Goal: Transaction & Acquisition: Book appointment/travel/reservation

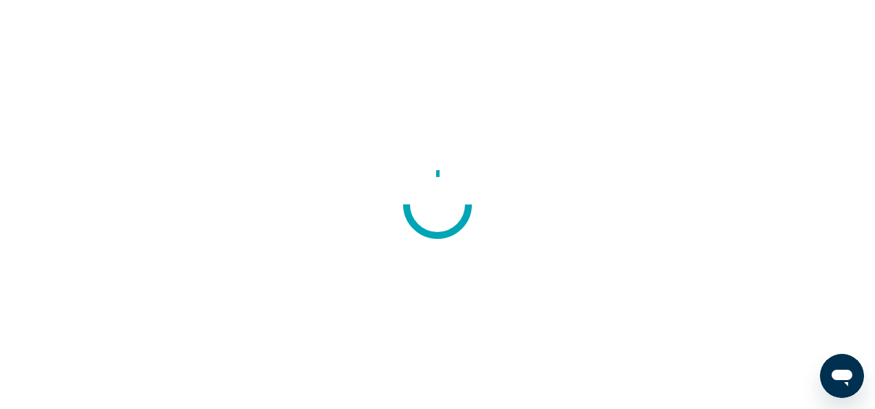
click at [89, 237] on div at bounding box center [437, 204] width 875 height 409
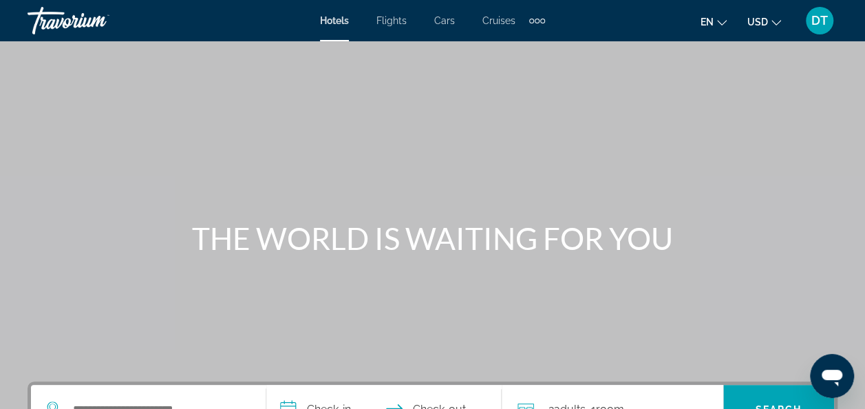
click at [773, 19] on icon "Change currency" at bounding box center [776, 23] width 10 height 10
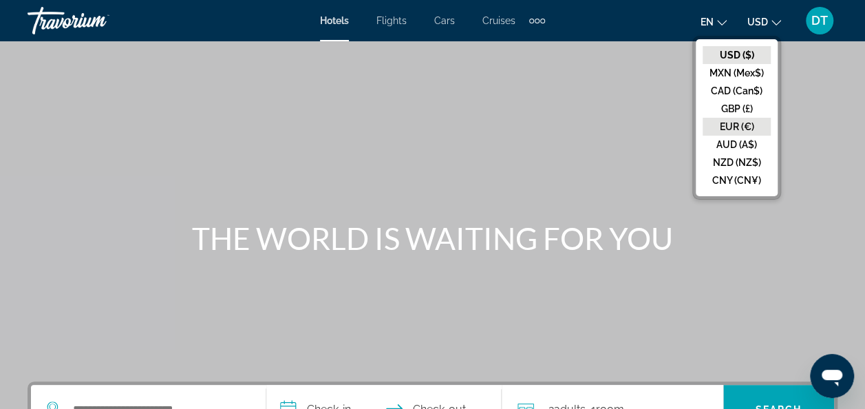
click at [750, 133] on button "EUR (€)" at bounding box center [736, 127] width 68 height 18
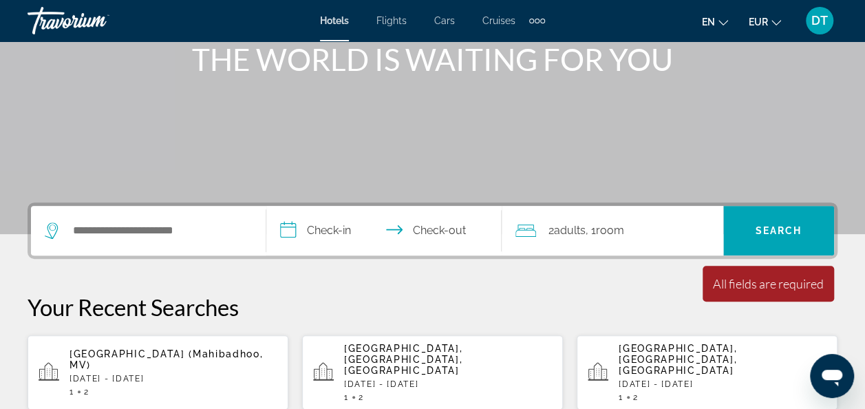
scroll to position [198, 0]
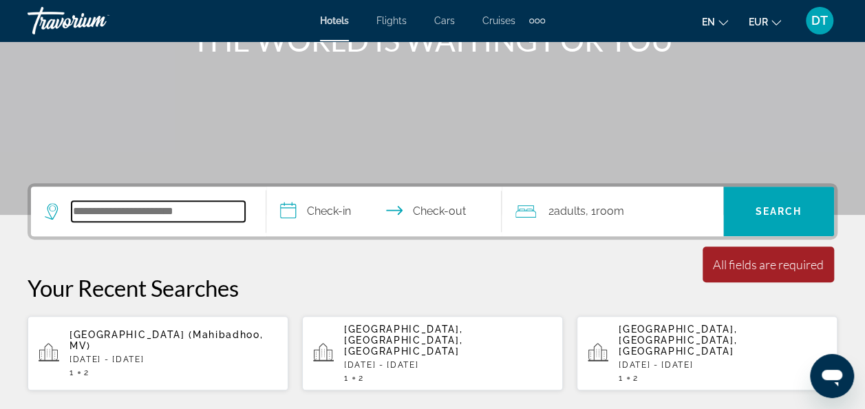
click at [178, 217] on input "Search hotel destination" at bounding box center [158, 211] width 173 height 21
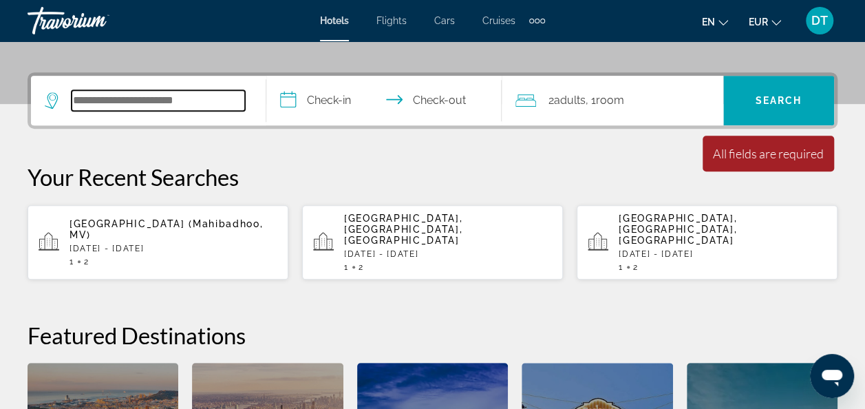
scroll to position [336, 0]
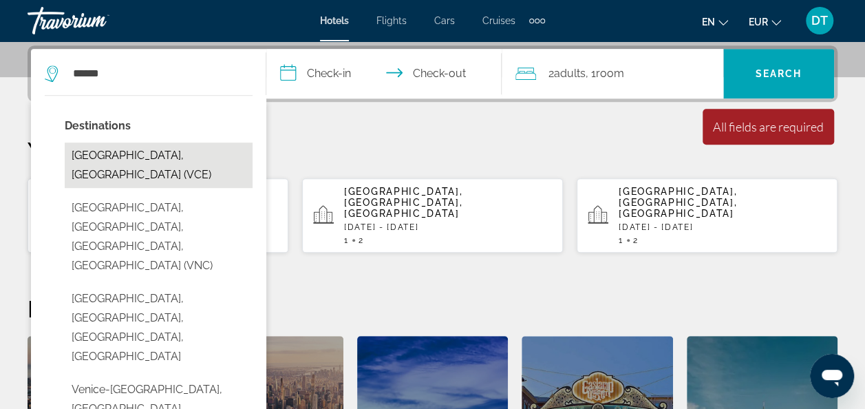
click at [136, 158] on button "[GEOGRAPHIC_DATA], [GEOGRAPHIC_DATA] (VCE)" at bounding box center [159, 164] width 188 height 45
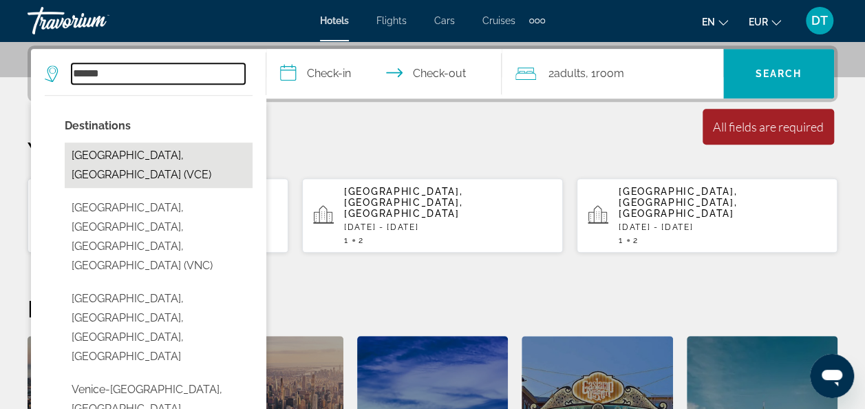
type input "**********"
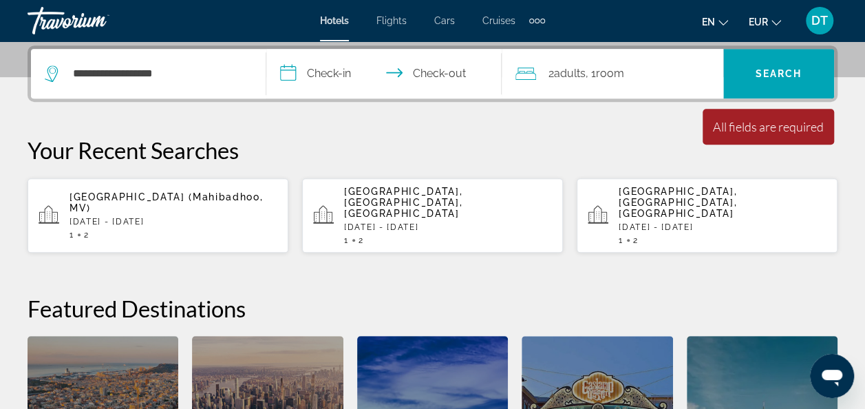
click at [339, 66] on input "**********" at bounding box center [386, 76] width 241 height 54
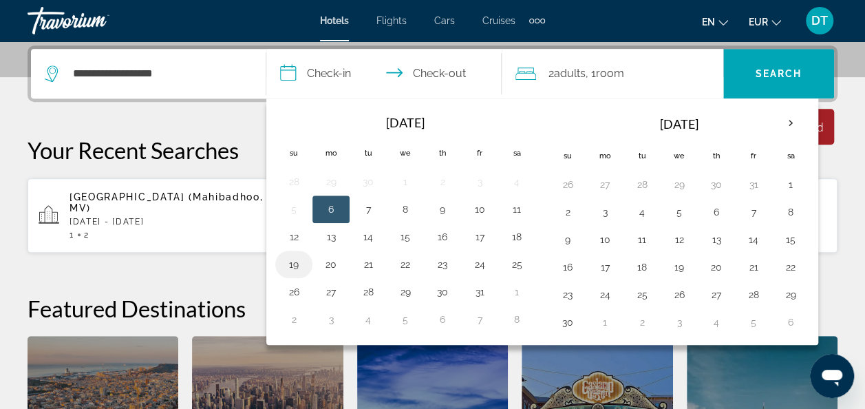
click at [294, 257] on button "19" at bounding box center [294, 264] width 22 height 19
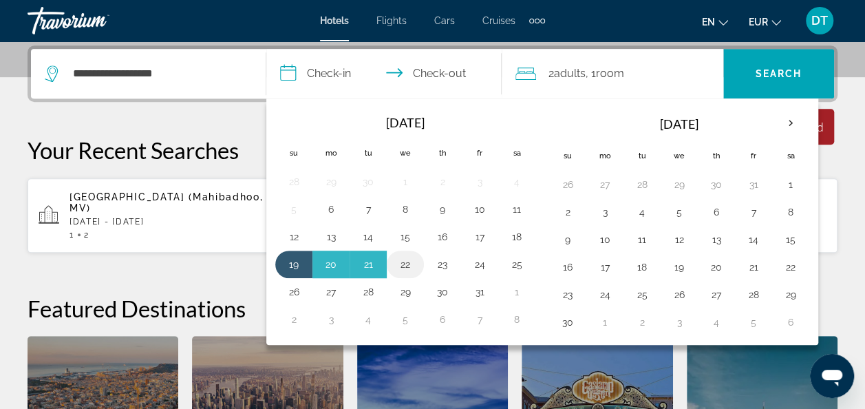
click at [395, 260] on button "22" at bounding box center [405, 264] width 22 height 19
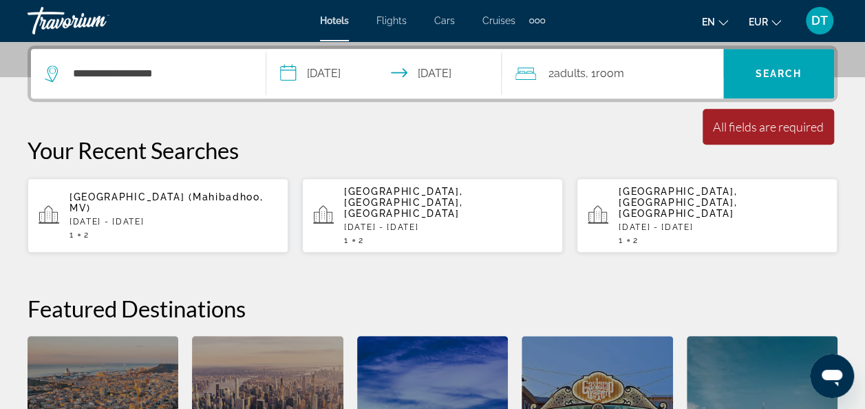
click at [447, 66] on input "**********" at bounding box center [386, 76] width 241 height 54
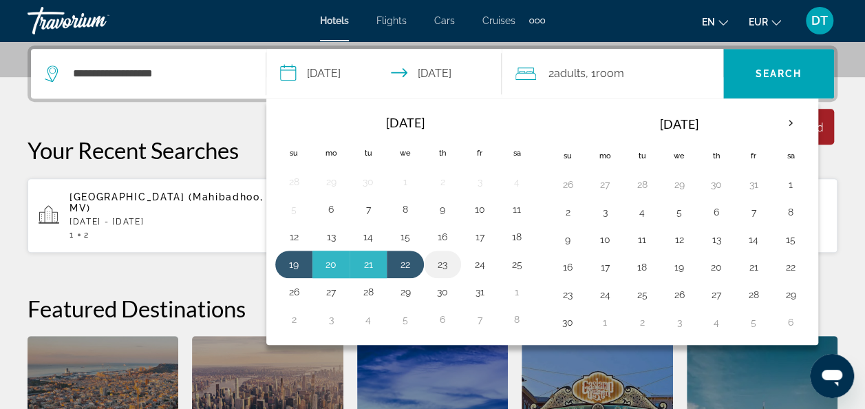
click at [437, 263] on button "23" at bounding box center [442, 264] width 22 height 19
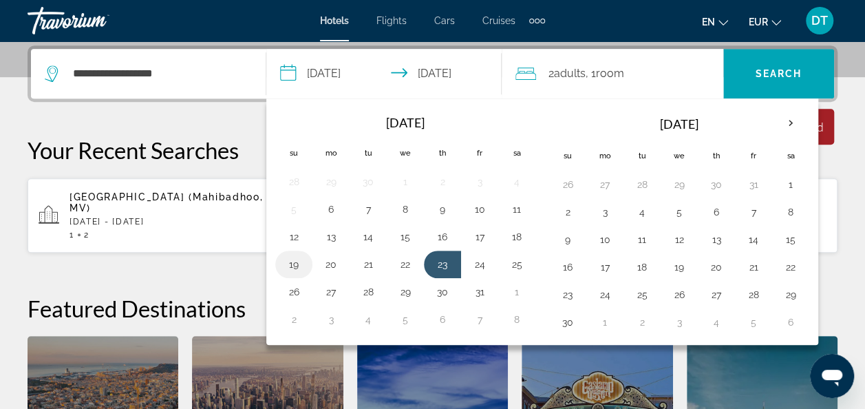
click at [299, 260] on button "19" at bounding box center [294, 264] width 22 height 19
type input "**********"
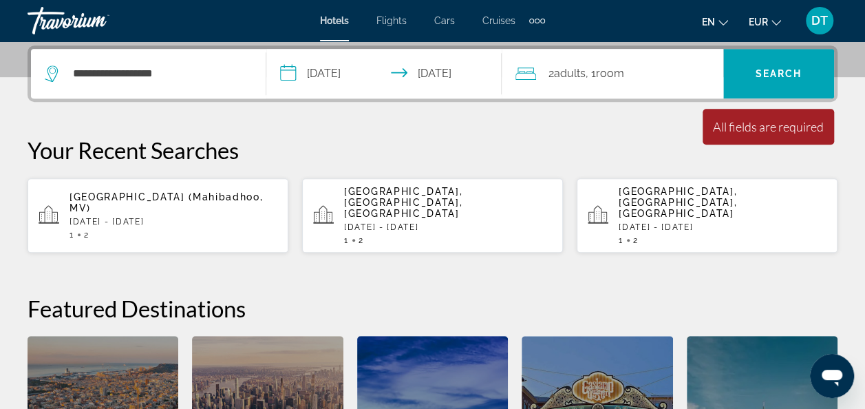
click at [658, 70] on div "2 Adult Adults , 1 Room rooms" at bounding box center [619, 73] width 208 height 19
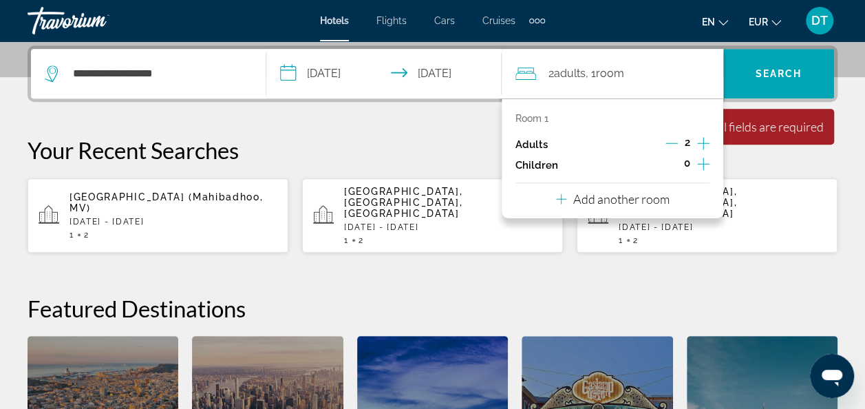
click at [705, 158] on icon "Increment children" at bounding box center [703, 163] width 12 height 17
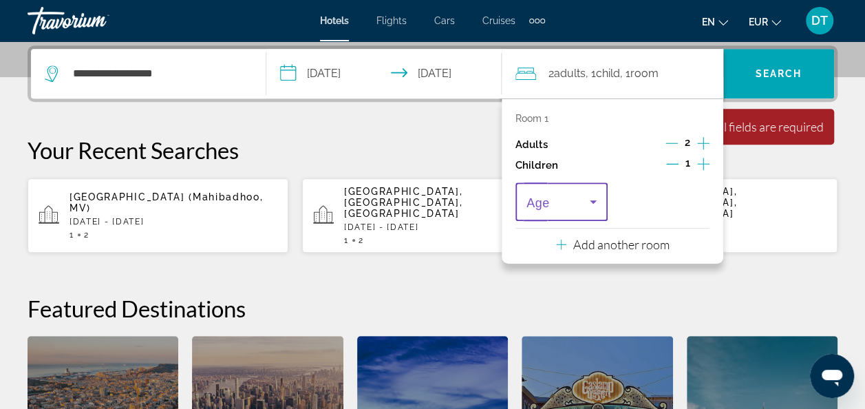
click at [589, 201] on icon "Travelers: 2 adults, 1 child" at bounding box center [593, 201] width 17 height 17
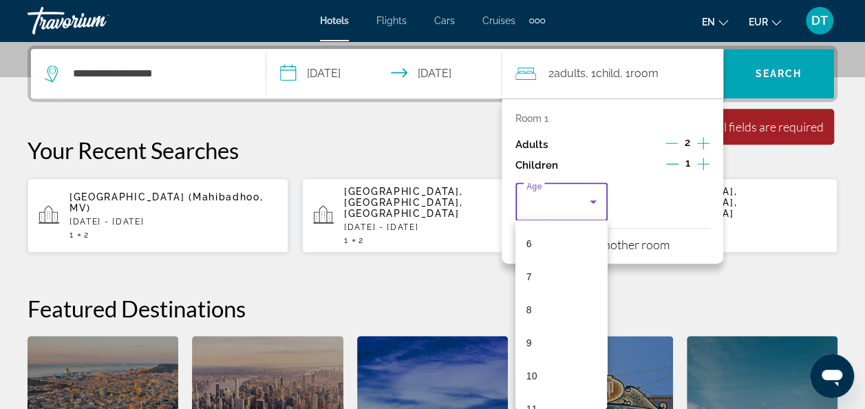
scroll to position [206, 0]
click at [563, 295] on mat-option "8" at bounding box center [561, 300] width 92 height 33
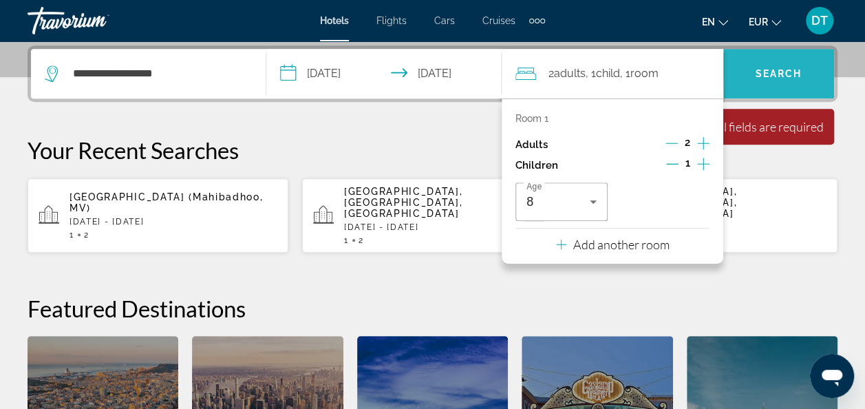
click at [778, 80] on span "Search" at bounding box center [778, 73] width 111 height 33
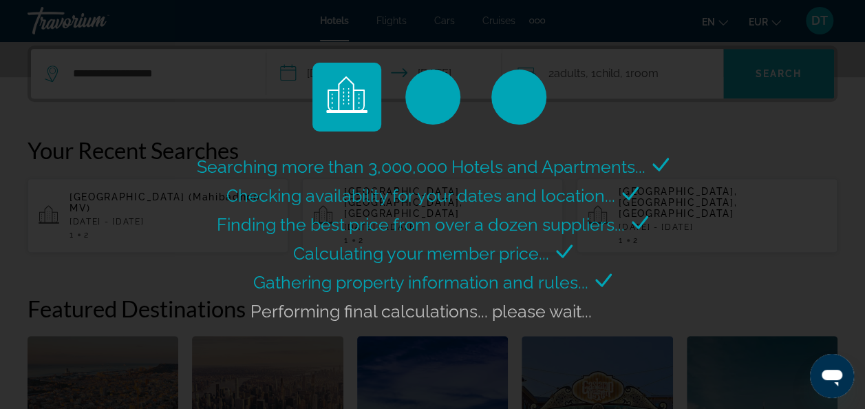
click at [778, 80] on div "Searching more than 3,000,000 Hotels and Apartments... Checking availability fo…" at bounding box center [432, 204] width 865 height 409
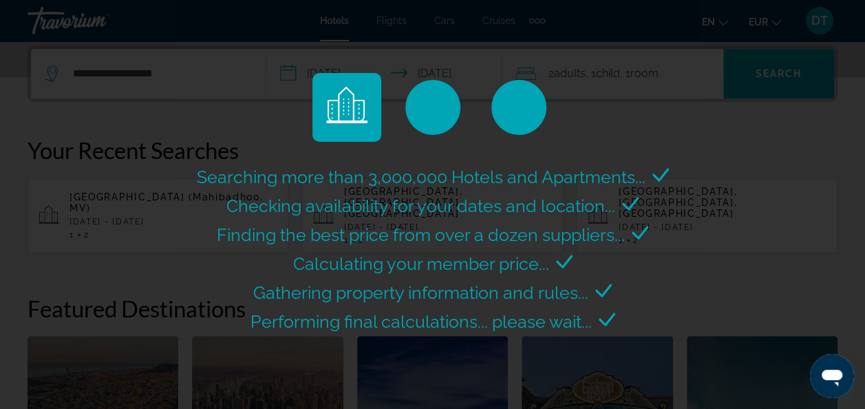
click at [662, 124] on div "**********" at bounding box center [432, 140] width 865 height 868
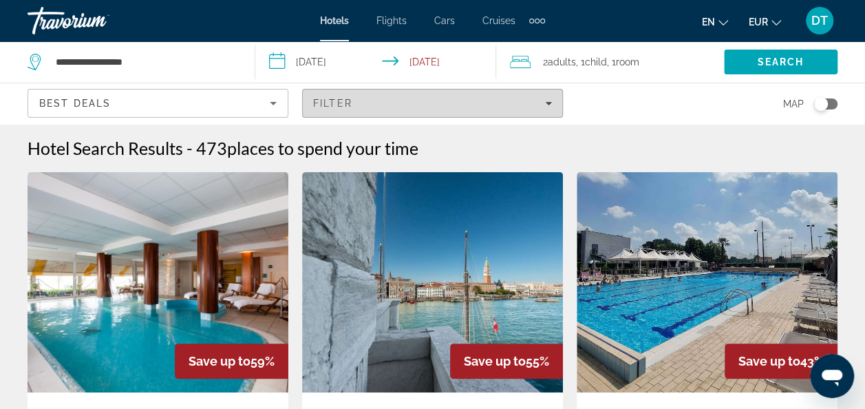
click at [395, 94] on span "Filters" at bounding box center [432, 103] width 259 height 33
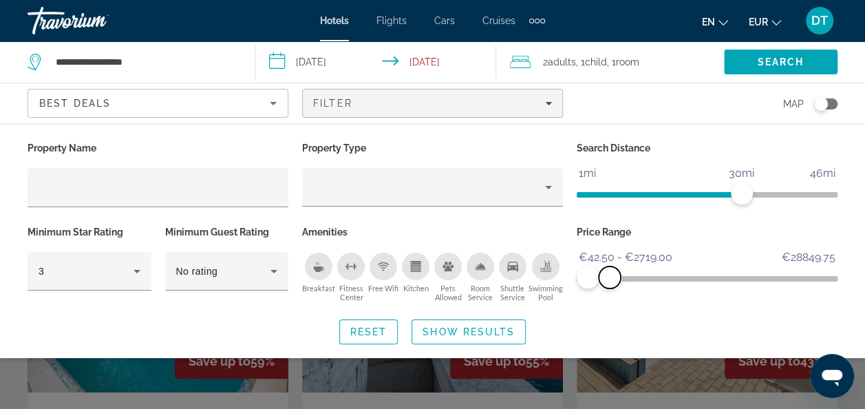
drag, startPoint x: 828, startPoint y: 277, endPoint x: 610, endPoint y: 283, distance: 218.2
click at [610, 283] on span "ngx-slider-max" at bounding box center [610, 277] width 22 height 22
drag, startPoint x: 606, startPoint y: 275, endPoint x: 589, endPoint y: 275, distance: 17.2
click at [589, 275] on span "ngx-slider-max" at bounding box center [589, 277] width 22 height 22
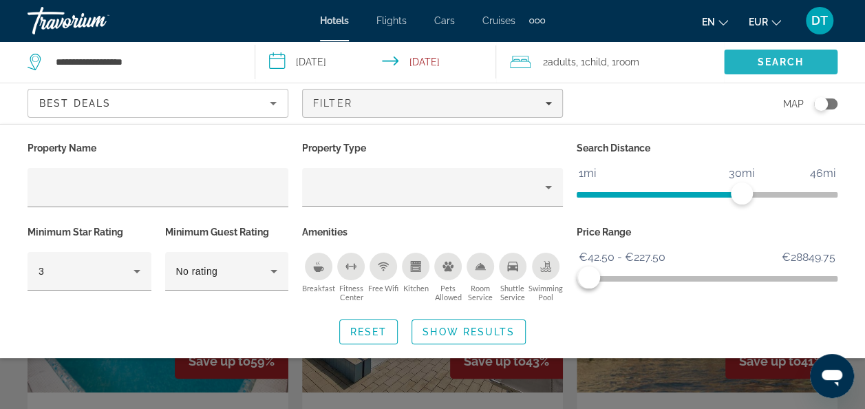
click at [802, 63] on span "Search" at bounding box center [780, 61] width 47 height 11
click at [747, 64] on span "Search" at bounding box center [781, 61] width 114 height 33
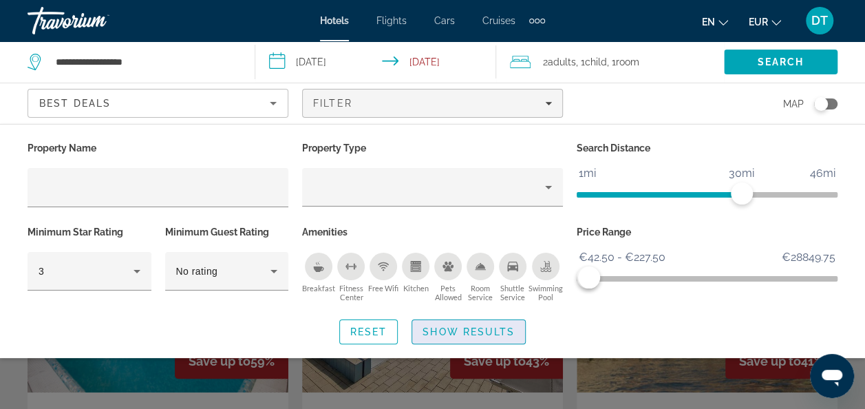
click at [451, 341] on span "Search widget" at bounding box center [468, 331] width 113 height 33
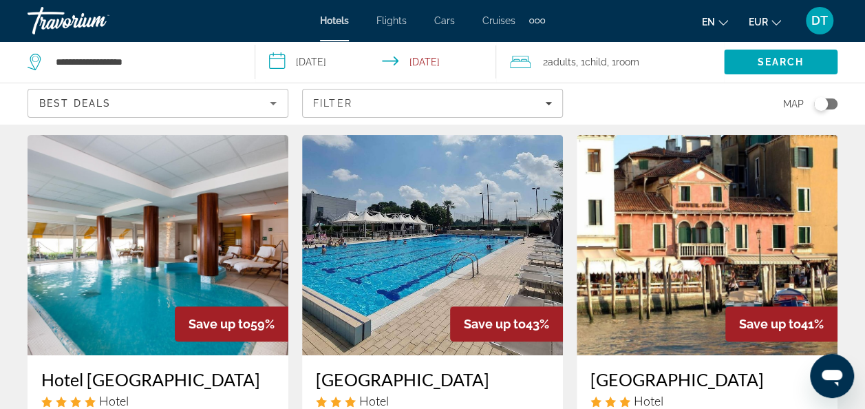
scroll to position [21, 0]
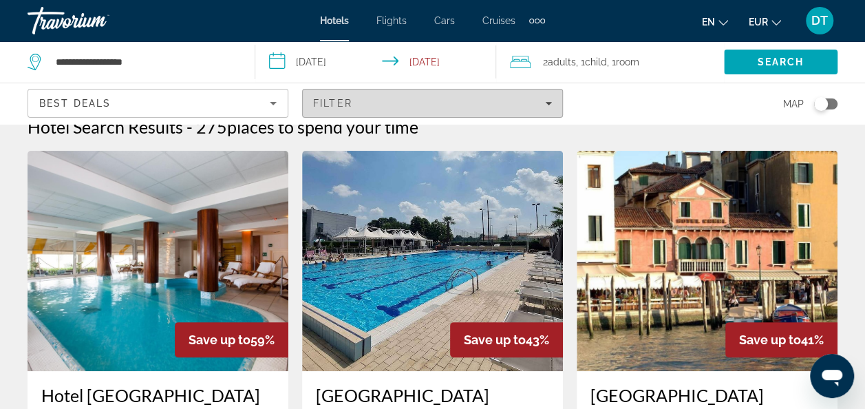
click at [514, 103] on div "Filter" at bounding box center [432, 103] width 239 height 11
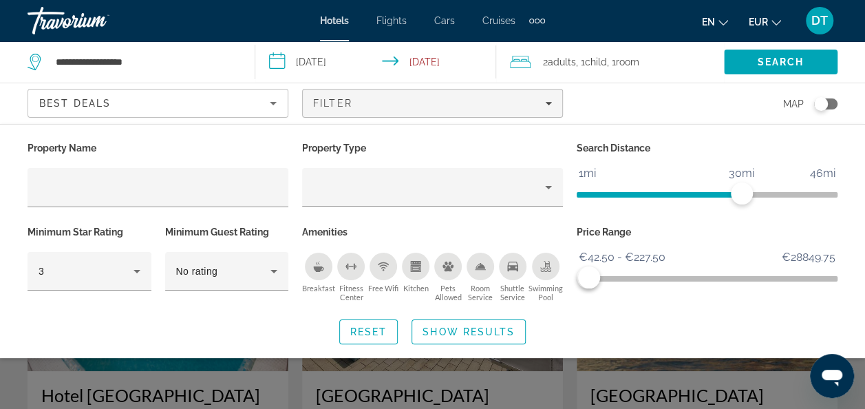
click at [626, 303] on div "Price Range €42.50 €28849.75 €42.50 €227.50 €42.50 - €227.50" at bounding box center [707, 263] width 275 height 83
click at [446, 329] on span "Show Results" at bounding box center [468, 331] width 92 height 11
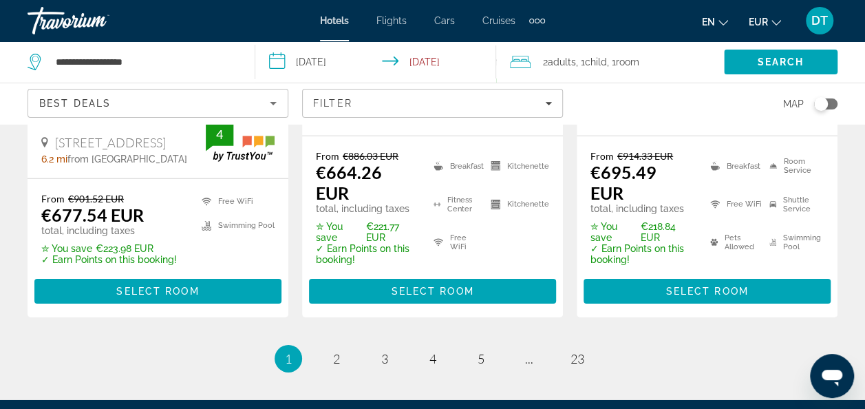
scroll to position [2107, 0]
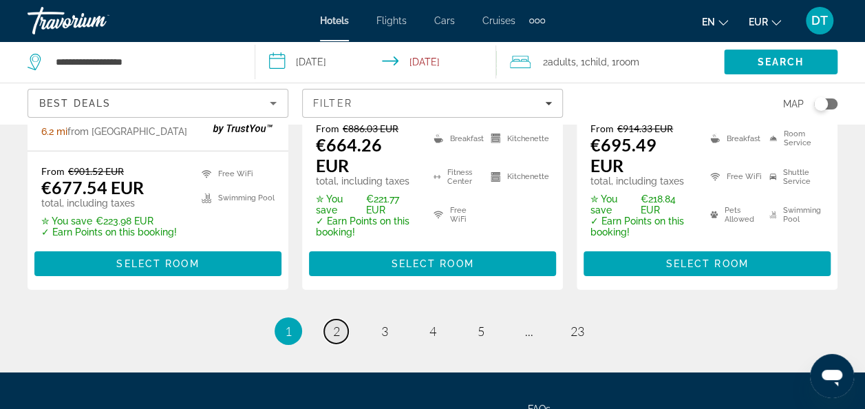
click at [337, 323] on span "2" at bounding box center [336, 330] width 7 height 15
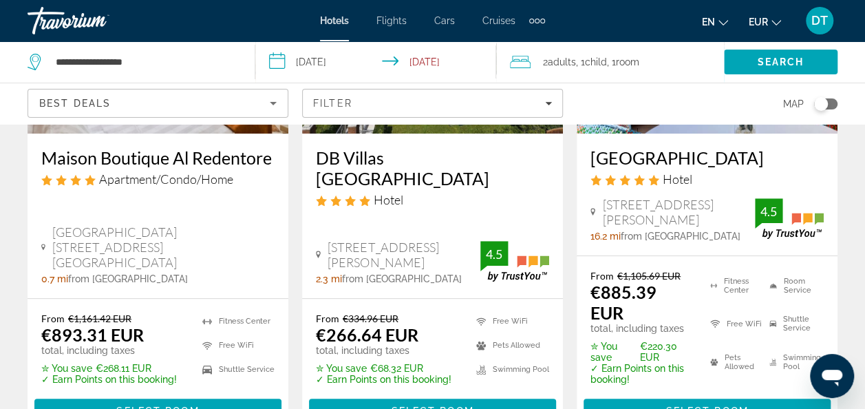
scroll to position [274, 0]
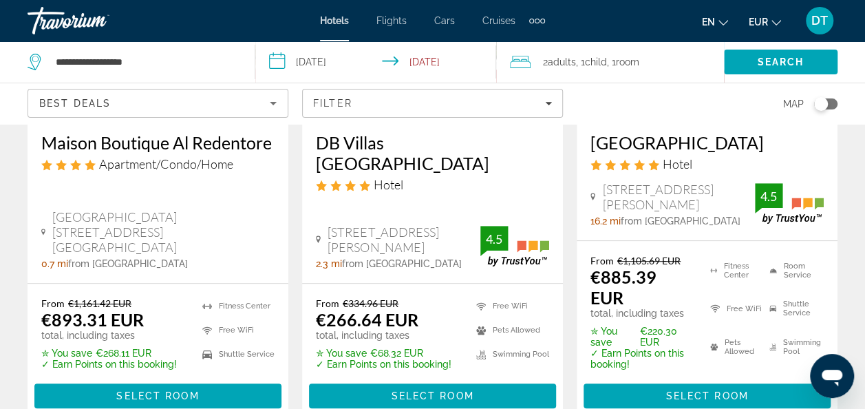
click at [431, 140] on h3 "DB Villas [GEOGRAPHIC_DATA]" at bounding box center [432, 152] width 233 height 41
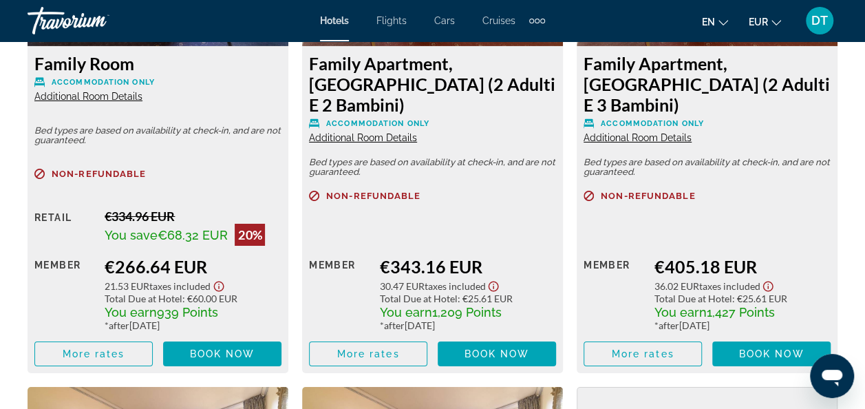
scroll to position [2329, 0]
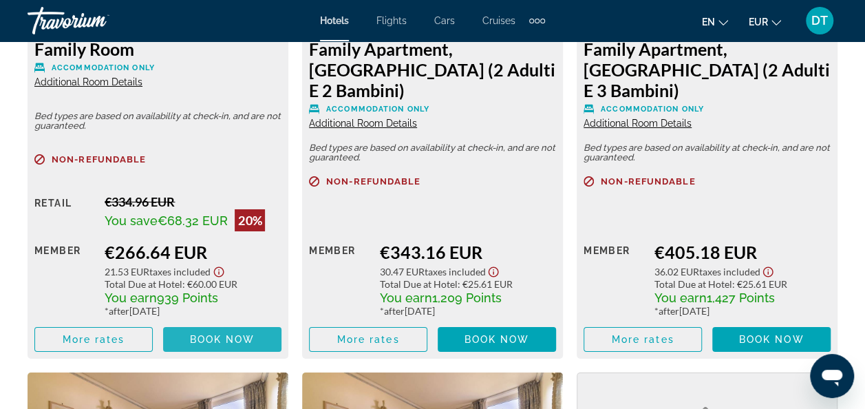
click at [219, 334] on span "Book now" at bounding box center [222, 339] width 65 height 11
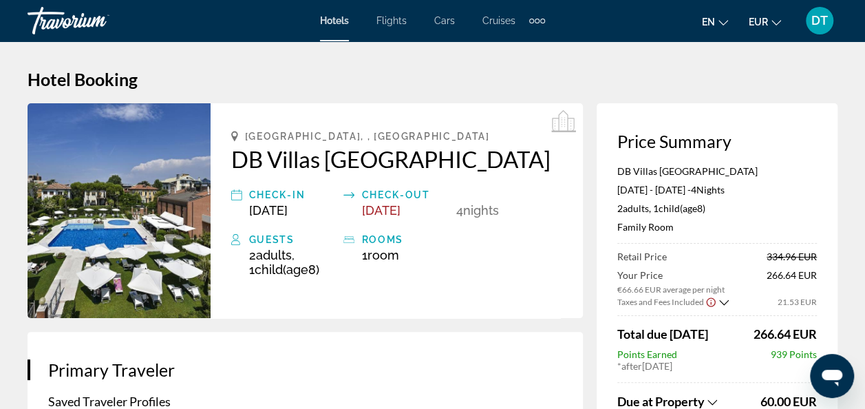
drag, startPoint x: 864, startPoint y: 46, endPoint x: 870, endPoint y: 76, distance: 30.1
click at [865, 76] on html "Skip to main content Hotels Flights Cars Cruises Activities Hotels Flights Cars…" at bounding box center [432, 204] width 865 height 409
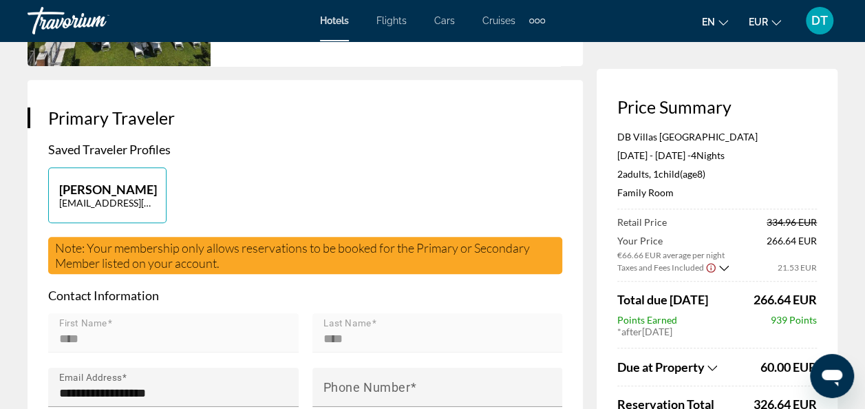
scroll to position [249, 0]
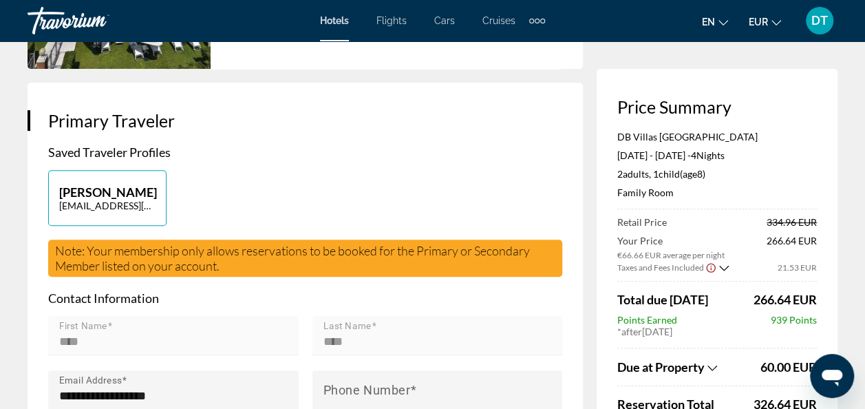
click at [713, 362] on icon "Show Taxes and Fees breakdown" at bounding box center [712, 368] width 10 height 12
click at [713, 361] on icon "Show Taxes and Fees breakdown" at bounding box center [712, 367] width 10 height 12
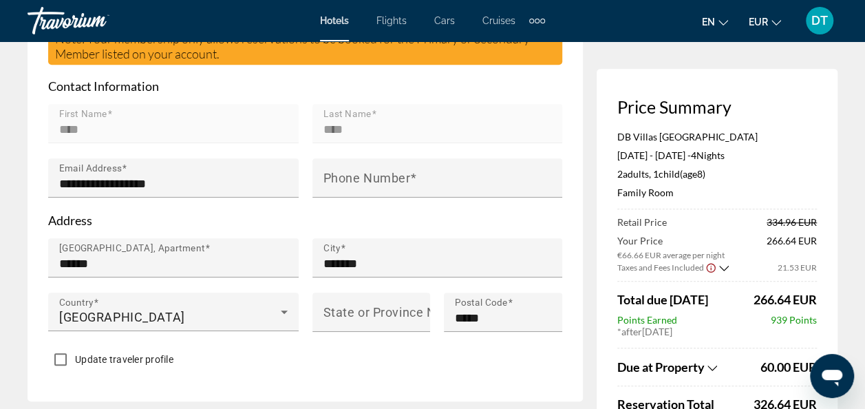
scroll to position [473, 0]
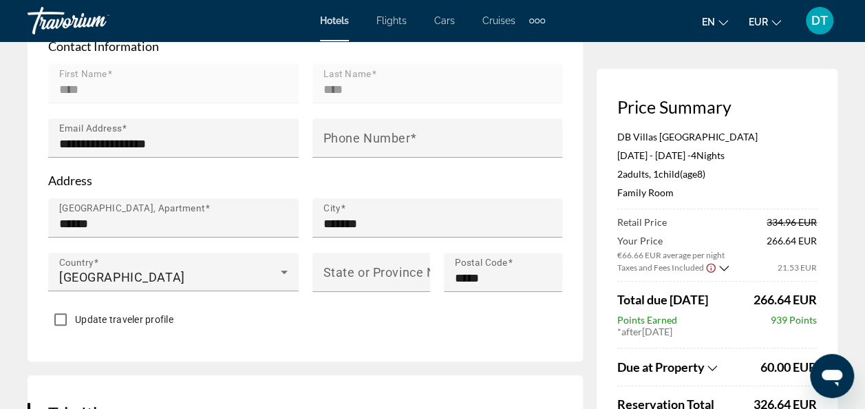
click at [708, 367] on icon "Show Taxes and Fees breakdown" at bounding box center [712, 368] width 10 height 12
click at [708, 367] on icon "Show Taxes and Fees breakdown" at bounding box center [712, 367] width 10 height 12
click at [707, 264] on icon "Show Taxes and Fees disclaimer" at bounding box center [710, 267] width 9 height 9
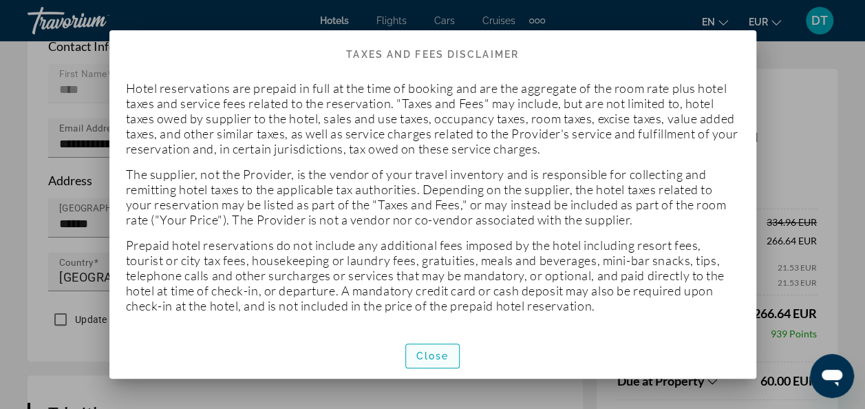
click at [425, 361] on span "button" at bounding box center [433, 355] width 54 height 33
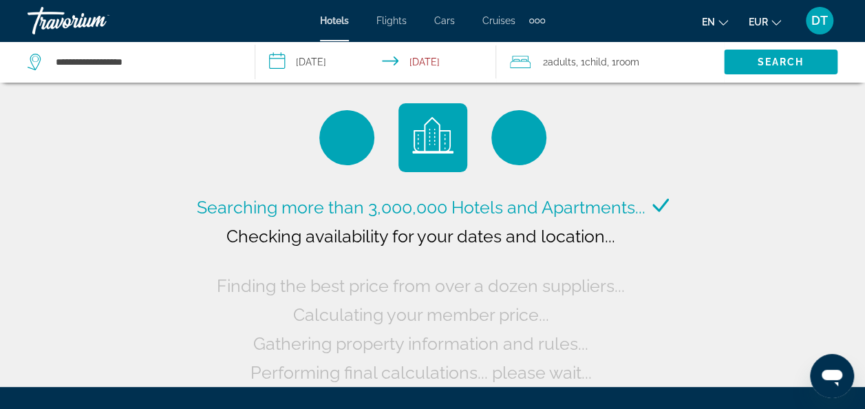
click at [65, 15] on div "Travorium" at bounding box center [97, 21] width 138 height 36
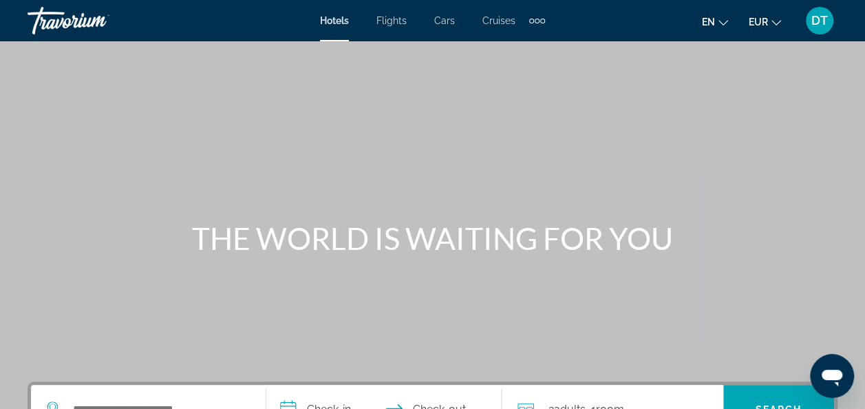
click at [65, 15] on div "Travorium" at bounding box center [97, 21] width 138 height 36
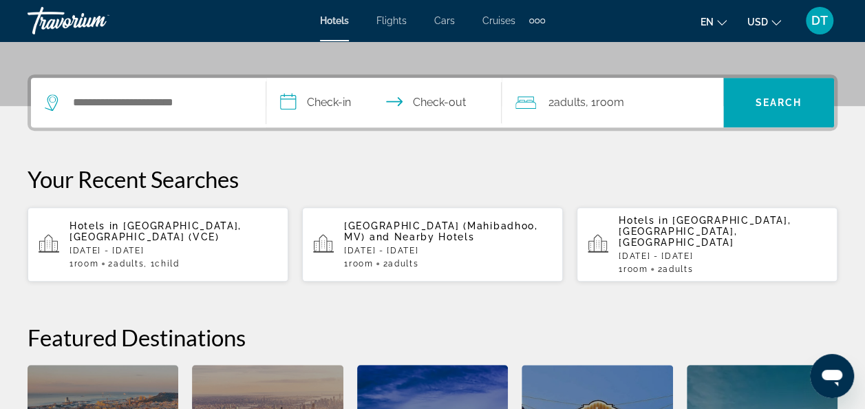
scroll to position [308, 0]
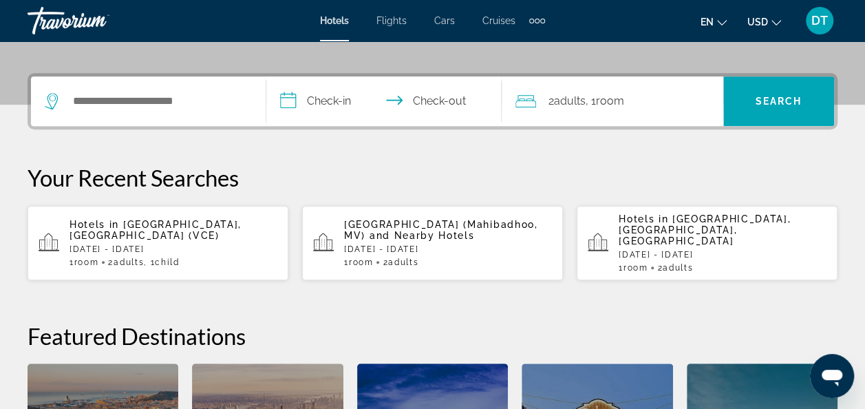
click at [185, 244] on p "[DATE] - [DATE]" at bounding box center [173, 249] width 208 height 10
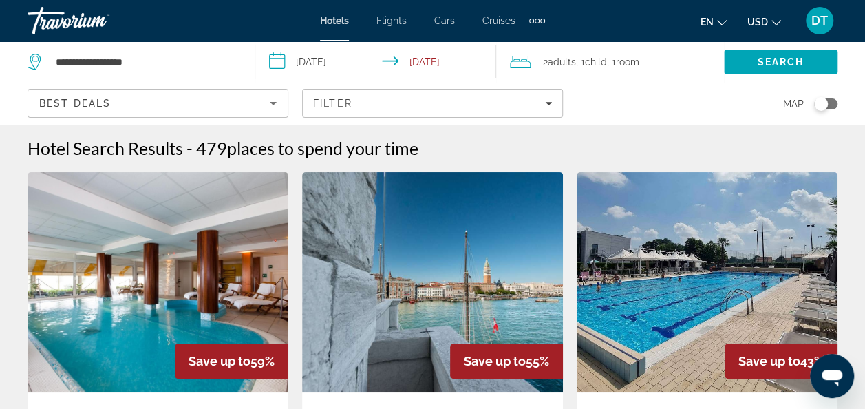
drag, startPoint x: 185, startPoint y: 232, endPoint x: 252, endPoint y: 264, distance: 74.8
click at [185, 232] on img "Main content" at bounding box center [158, 282] width 261 height 220
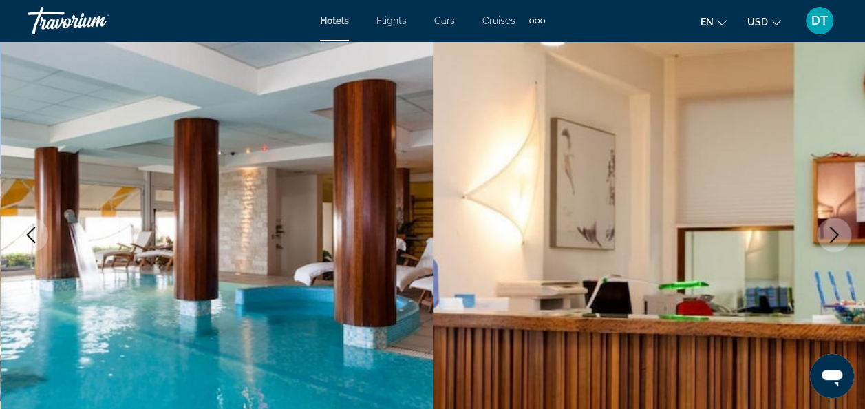
scroll to position [365, 0]
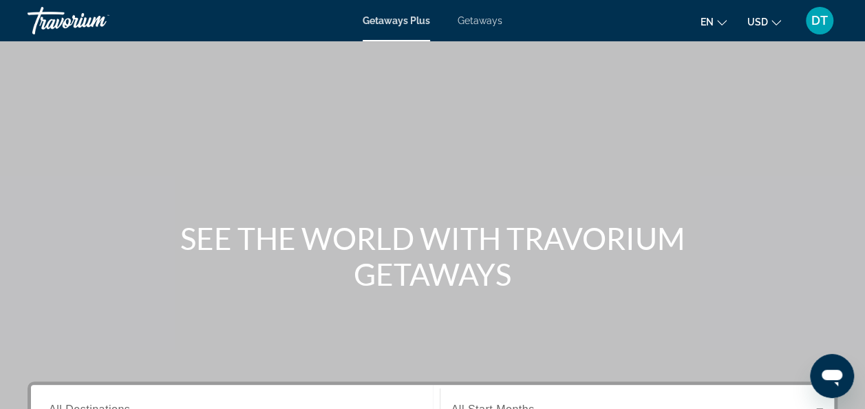
click at [512, 200] on div "Main content" at bounding box center [432, 206] width 865 height 413
click at [570, 127] on div "Main content" at bounding box center [432, 206] width 865 height 413
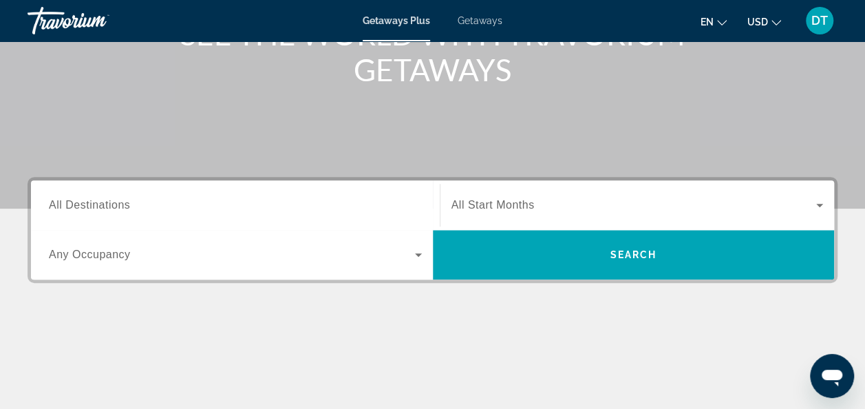
scroll to position [202, 0]
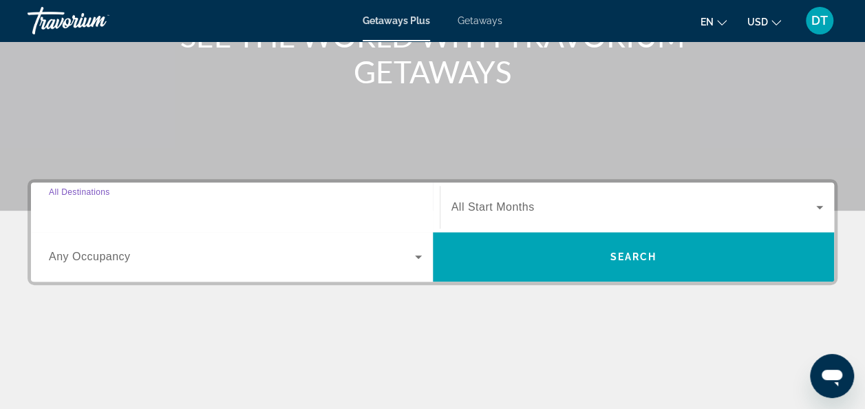
click at [296, 200] on input "Destination All Destinations" at bounding box center [235, 208] width 373 height 17
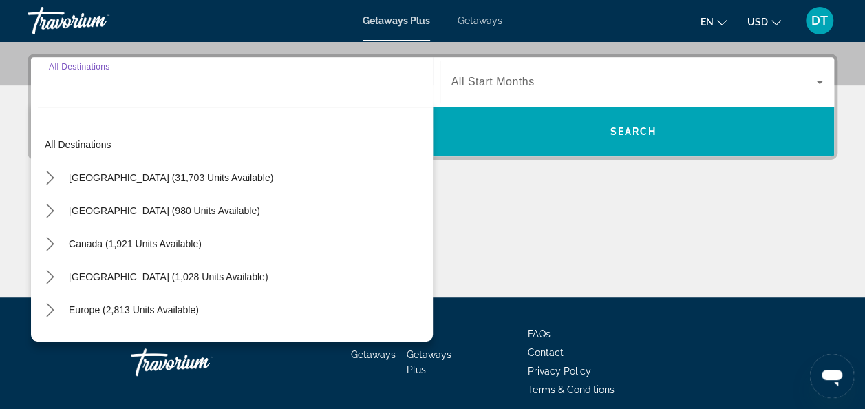
scroll to position [336, 0]
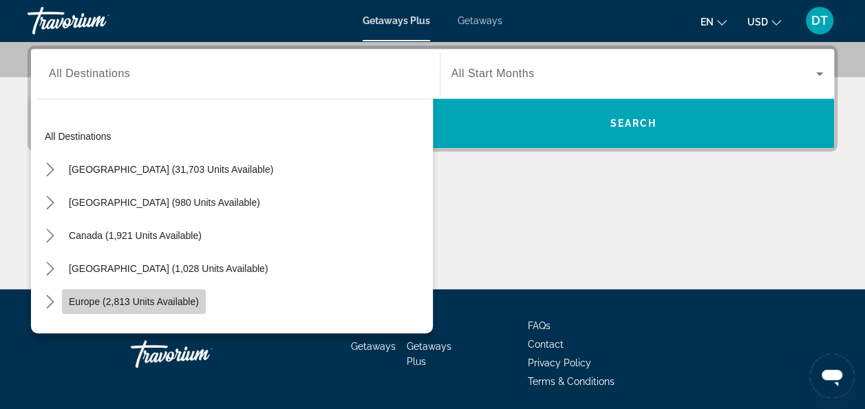
click at [150, 299] on span "Europe (2,813 units available)" at bounding box center [134, 301] width 130 height 11
type input "**********"
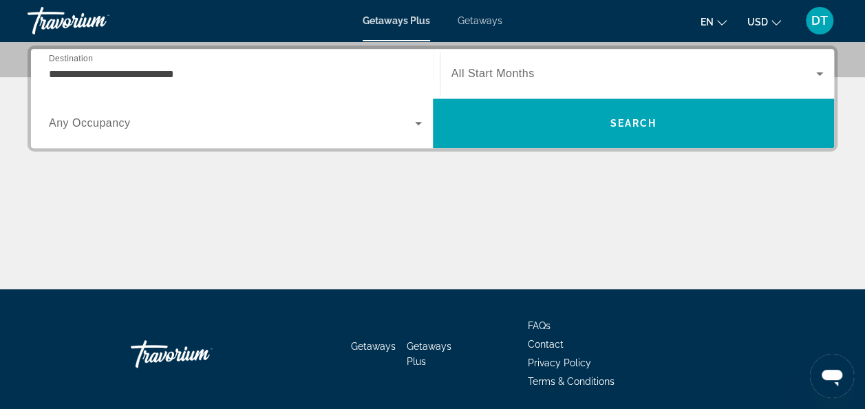
click at [581, 58] on div "Search widget" at bounding box center [637, 73] width 372 height 39
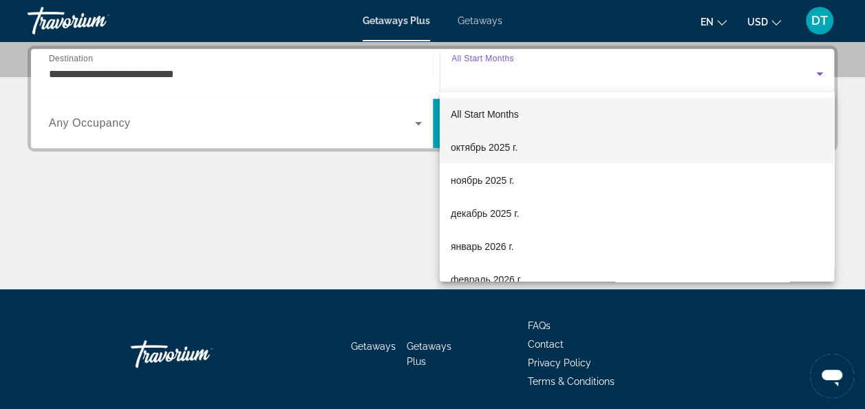
click at [488, 146] on span "октябрь 2025 г." at bounding box center [484, 147] width 67 height 17
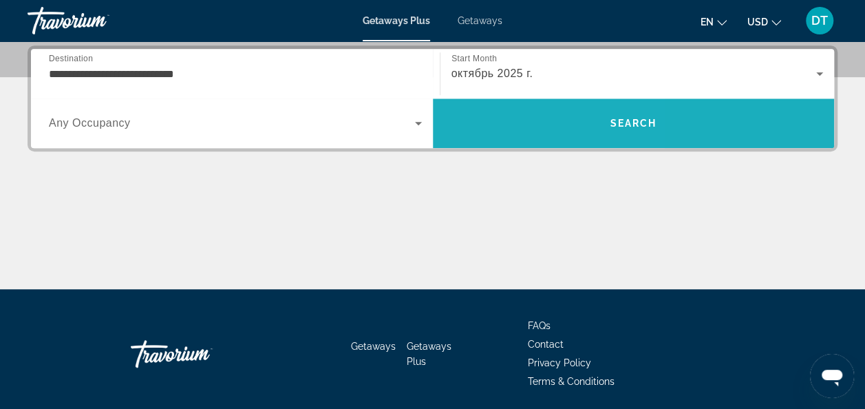
click at [488, 146] on span "Search" at bounding box center [634, 123] width 402 height 50
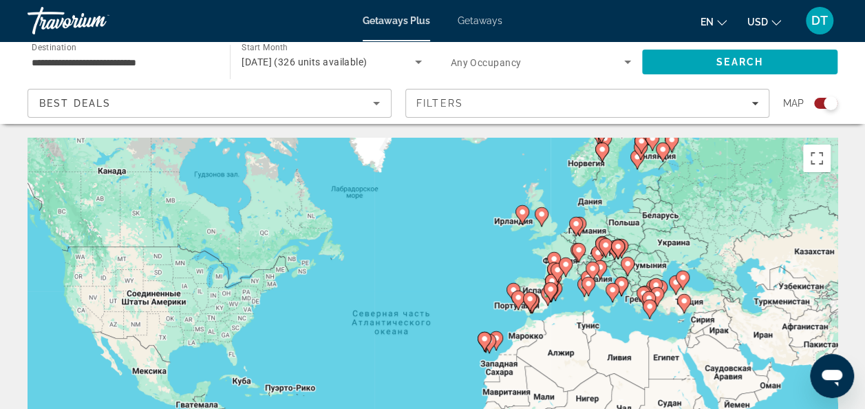
click at [488, 146] on div "Чтобы активировать перетаскивание с помощью клавиатуры, нажмите Alt + Ввод. Пос…" at bounding box center [433, 344] width 810 height 413
click at [818, 155] on button "Включить полноэкранный режим" at bounding box center [817, 158] width 28 height 28
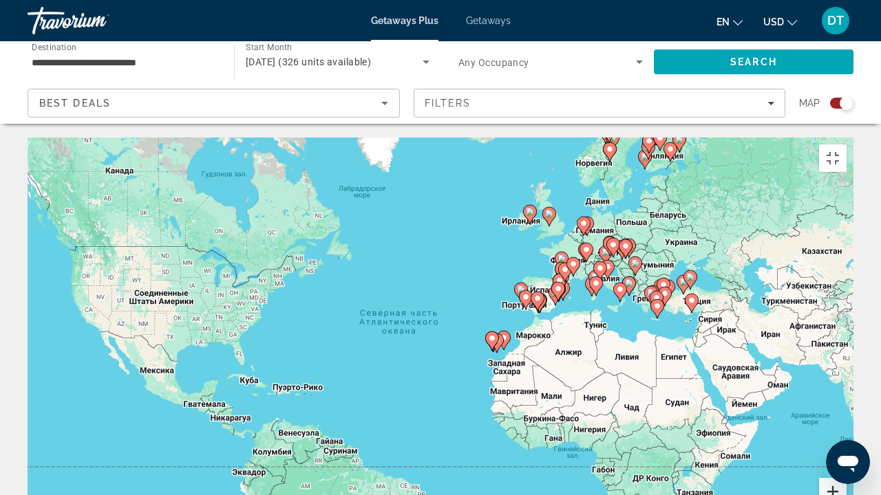
click at [846, 408] on button "Увеличить" at bounding box center [833, 492] width 28 height 28
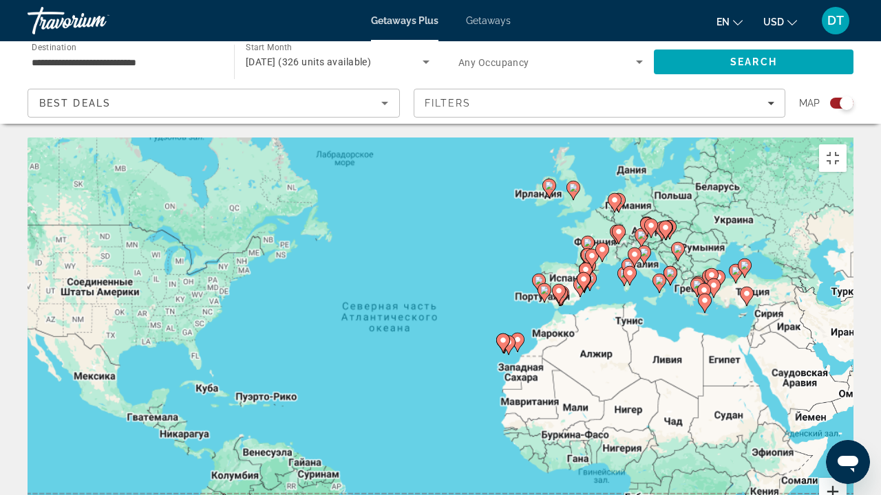
click at [846, 408] on button "Увеличить" at bounding box center [833, 492] width 28 height 28
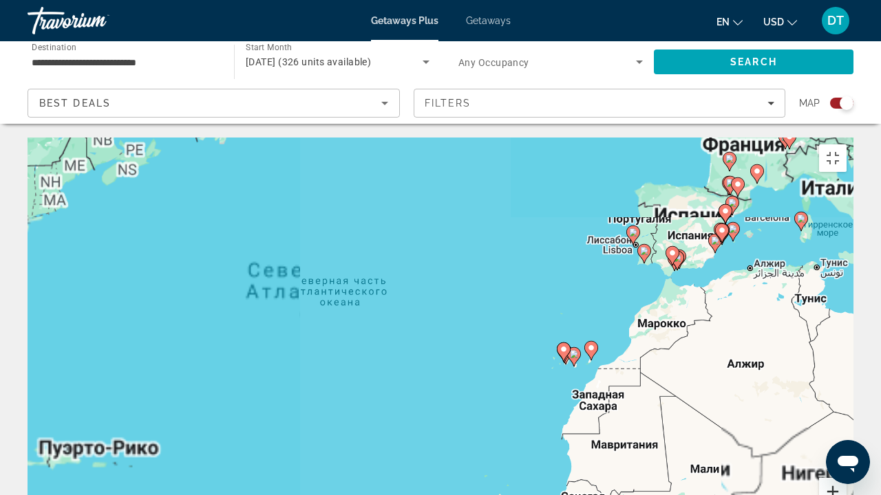
click at [846, 408] on button "Увеличить" at bounding box center [833, 492] width 28 height 28
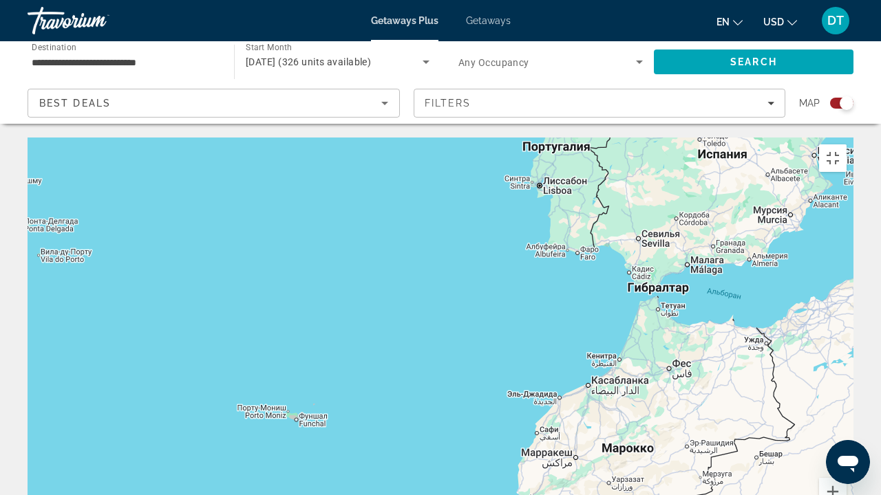
drag, startPoint x: 793, startPoint y: 150, endPoint x: 228, endPoint y: 330, distance: 592.1
click at [228, 330] on div "Чтобы активировать перетаскивание с помощью клавиатуры, нажмите Alt + Ввод. Пос…" at bounding box center [441, 344] width 826 height 413
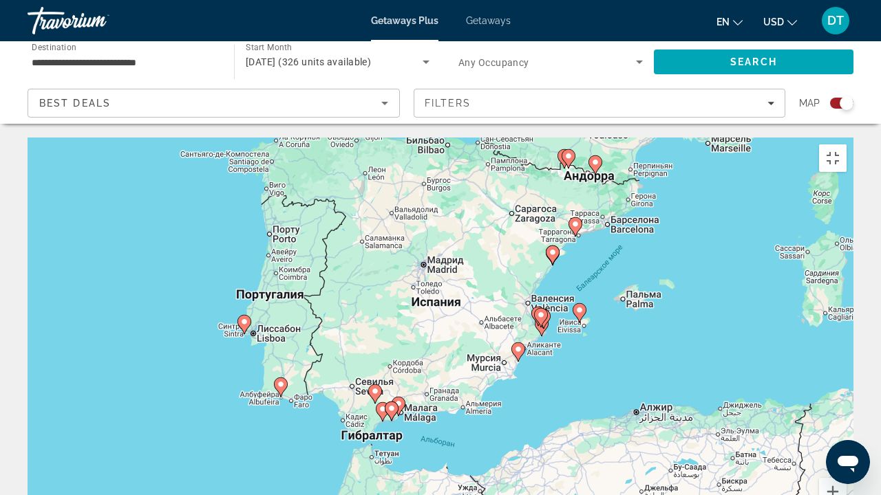
drag, startPoint x: 658, startPoint y: 170, endPoint x: 405, endPoint y: 343, distance: 306.5
click at [398, 402] on g "Main content" at bounding box center [392, 411] width 14 height 19
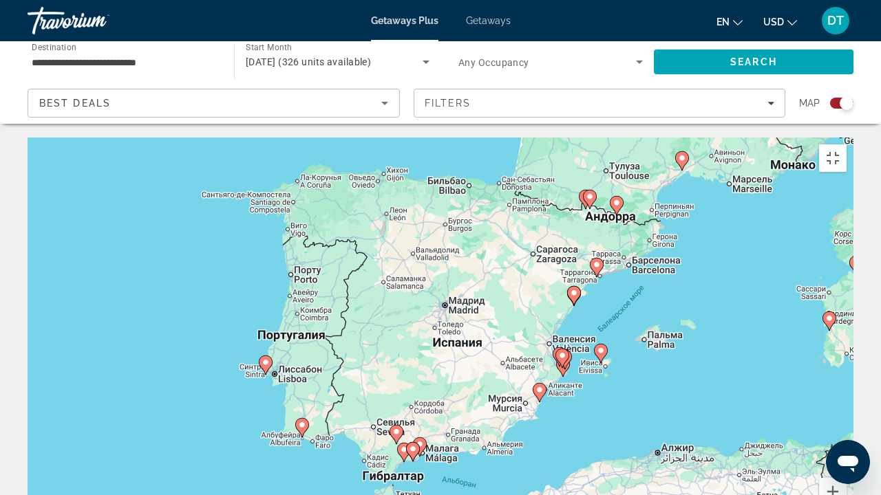
click at [547, 249] on div "Чтобы активировать перетаскивание с помощью клавиатуры, нажмите Alt + Ввод. Пос…" at bounding box center [441, 344] width 826 height 413
click at [418, 408] on gmp-advanced-marker "Main content" at bounding box center [413, 452] width 14 height 21
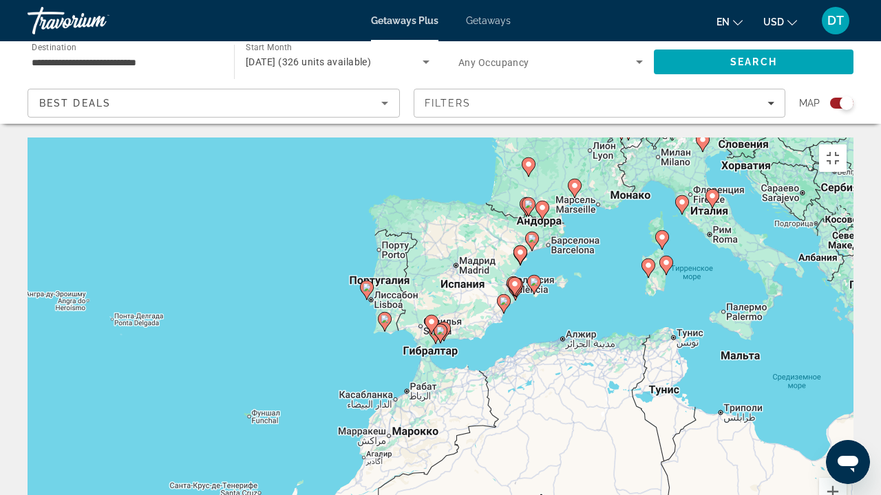
click at [442, 325] on icon "Main content" at bounding box center [440, 334] width 12 height 18
type input "**********"
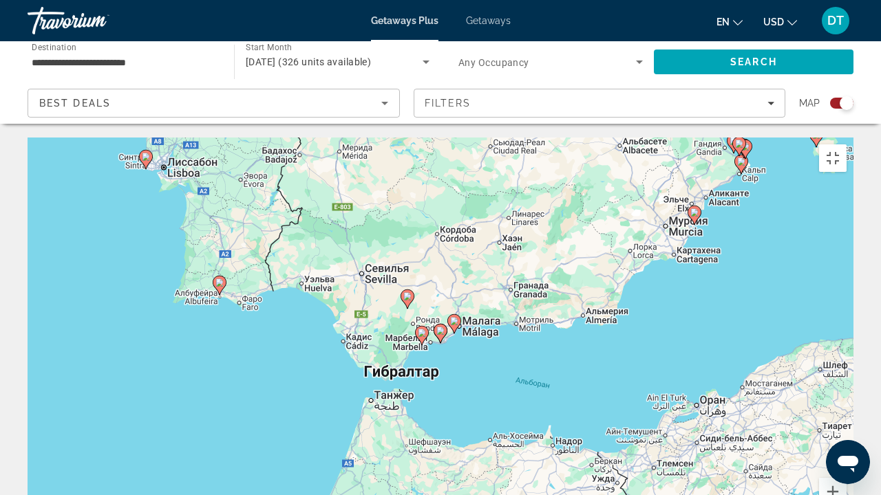
click at [451, 317] on image "Main content" at bounding box center [454, 321] width 8 height 8
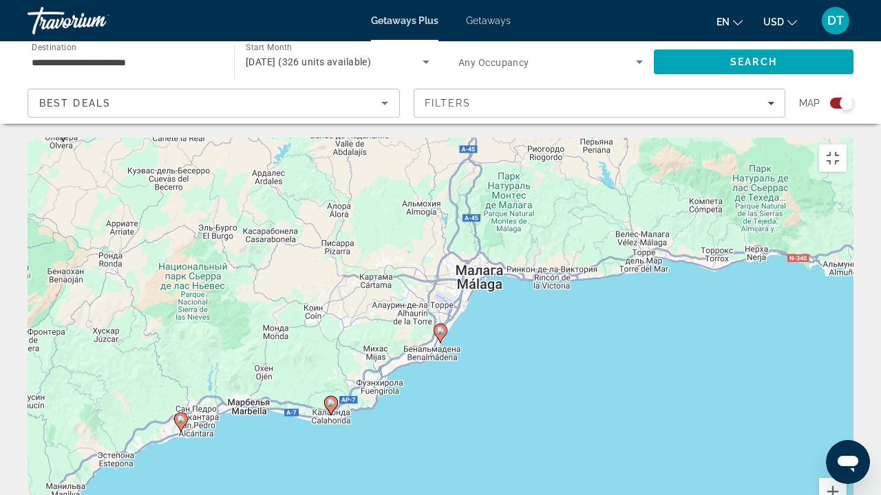
click at [439, 327] on image "Main content" at bounding box center [440, 331] width 8 height 8
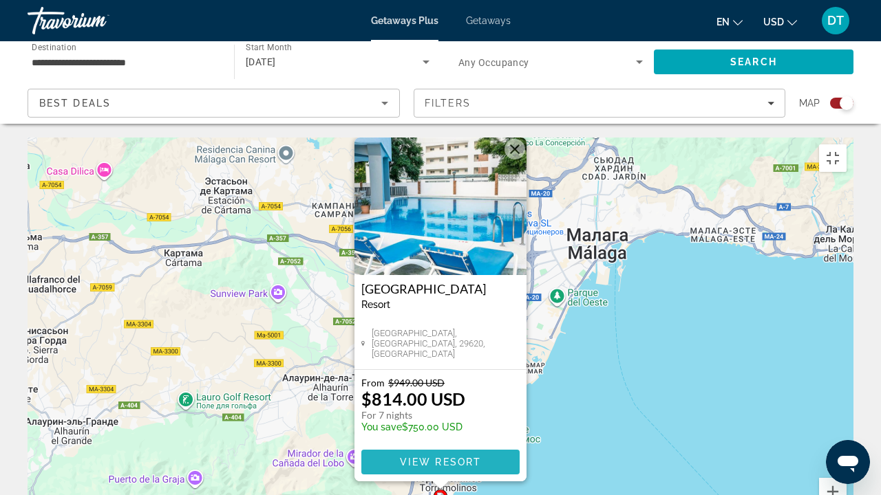
click at [468, 408] on span "View Resort" at bounding box center [440, 462] width 81 height 11
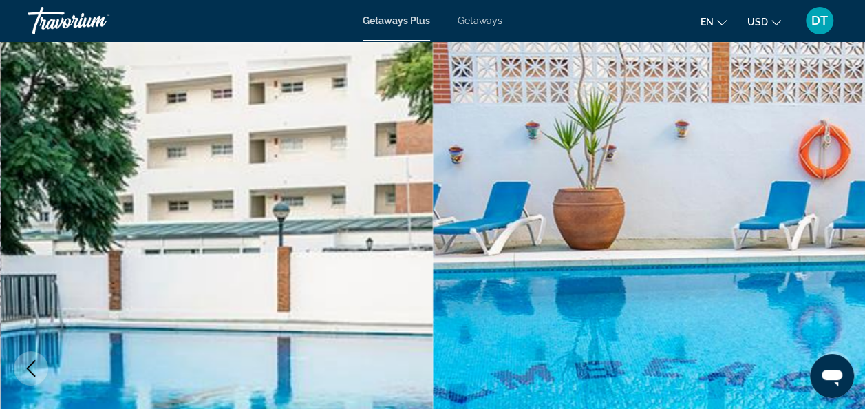
click at [482, 290] on img "Main content" at bounding box center [649, 368] width 433 height 654
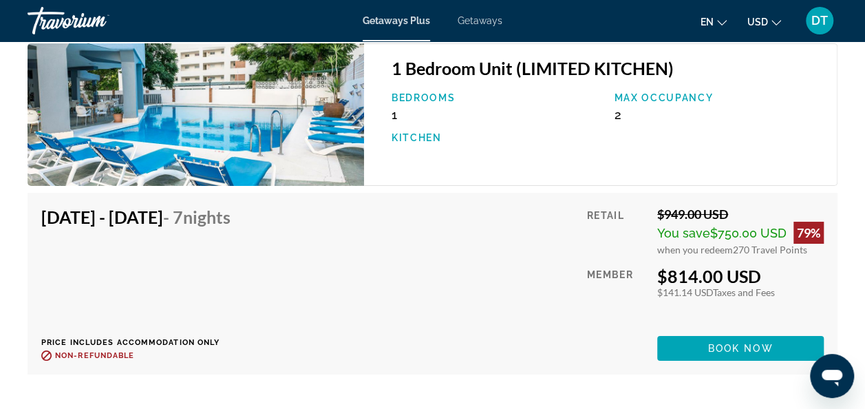
scroll to position [2487, 0]
